Goal: Book appointment/travel/reservation

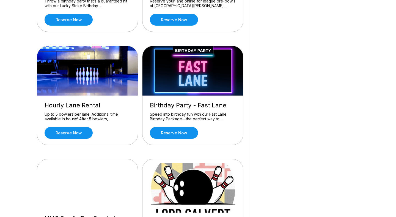
scroll to position [311, 0]
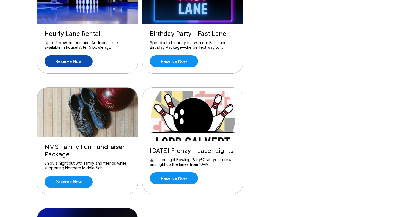
click at [71, 61] on link "Reserve now" at bounding box center [69, 61] width 48 height 12
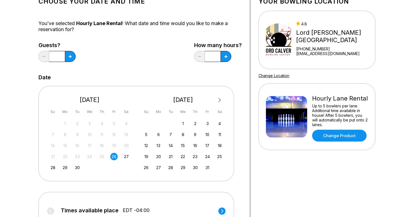
scroll to position [41, 0]
click at [114, 155] on div "26" at bounding box center [113, 155] width 7 height 7
click at [69, 55] on icon at bounding box center [70, 56] width 3 height 3
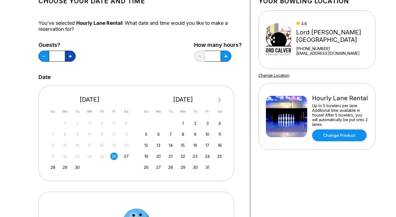
click at [69, 55] on icon at bounding box center [70, 56] width 3 height 3
type input "*"
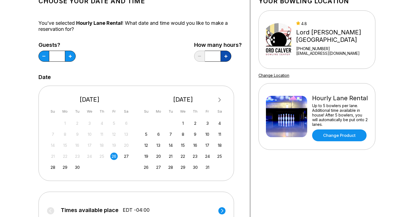
click at [229, 58] on button at bounding box center [225, 56] width 11 height 11
type input "***"
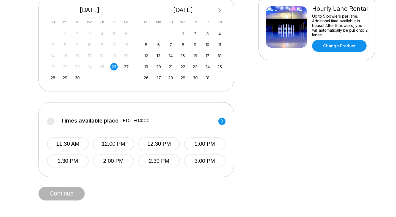
scroll to position [130, 0]
click at [223, 121] on icon at bounding box center [222, 121] width 2 height 4
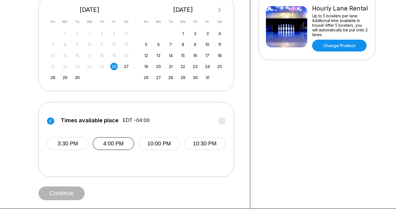
click at [106, 143] on button "4:00 PM" at bounding box center [113, 143] width 41 height 13
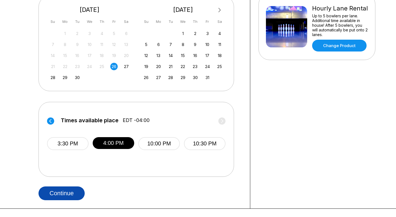
click at [74, 188] on button "Continue" at bounding box center [61, 193] width 46 height 14
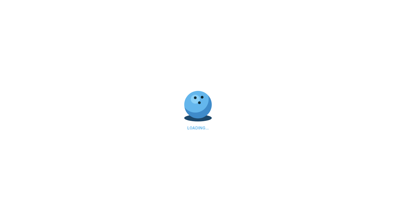
select select "**"
